Goal: Navigation & Orientation: Find specific page/section

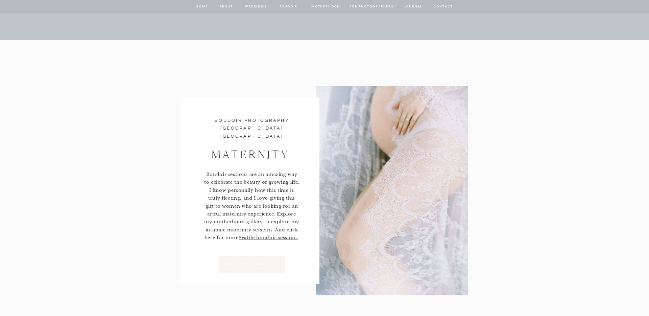
scroll to position [2869, 0]
click at [413, 180] on div at bounding box center [392, 191] width 152 height 209
click at [290, 6] on nav "BOUDOIR" at bounding box center [288, 7] width 19 height 6
click at [290, 5] on nav "BOUDOIR" at bounding box center [288, 7] width 19 height 6
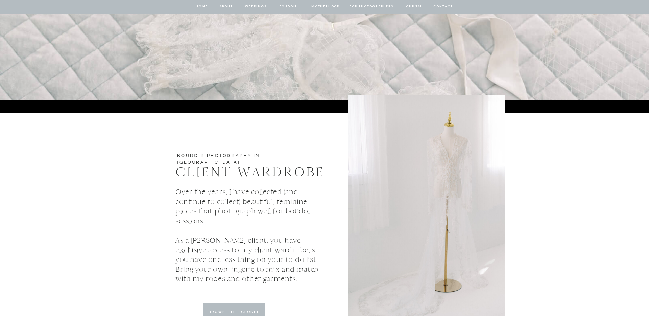
scroll to position [1915, 0]
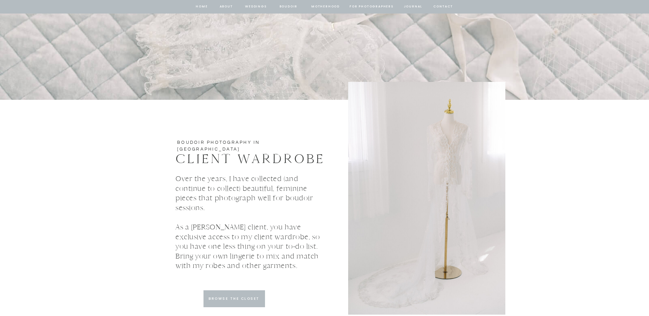
click at [433, 159] on div at bounding box center [426, 198] width 157 height 233
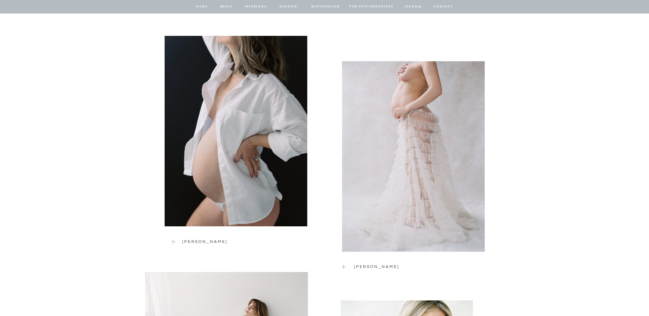
scroll to position [562, 0]
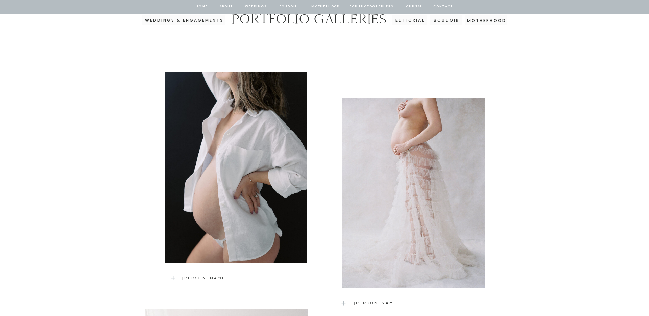
click at [425, 163] on div at bounding box center [413, 193] width 143 height 190
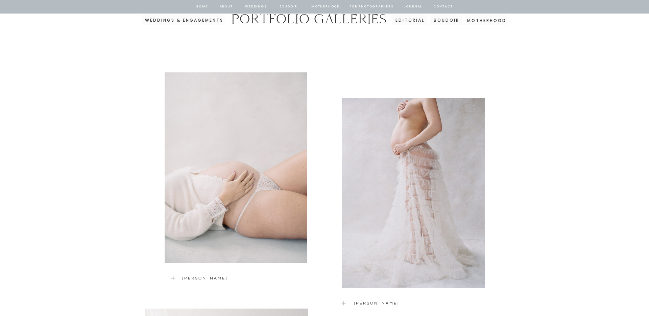
click at [280, 191] on div at bounding box center [236, 167] width 143 height 190
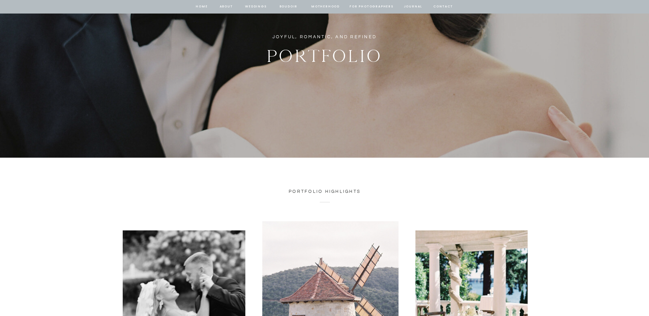
scroll to position [0, 0]
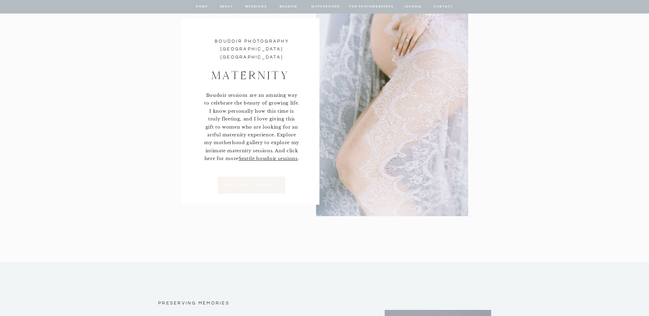
scroll to position [2757, 0]
